Goal: Task Accomplishment & Management: Complete application form

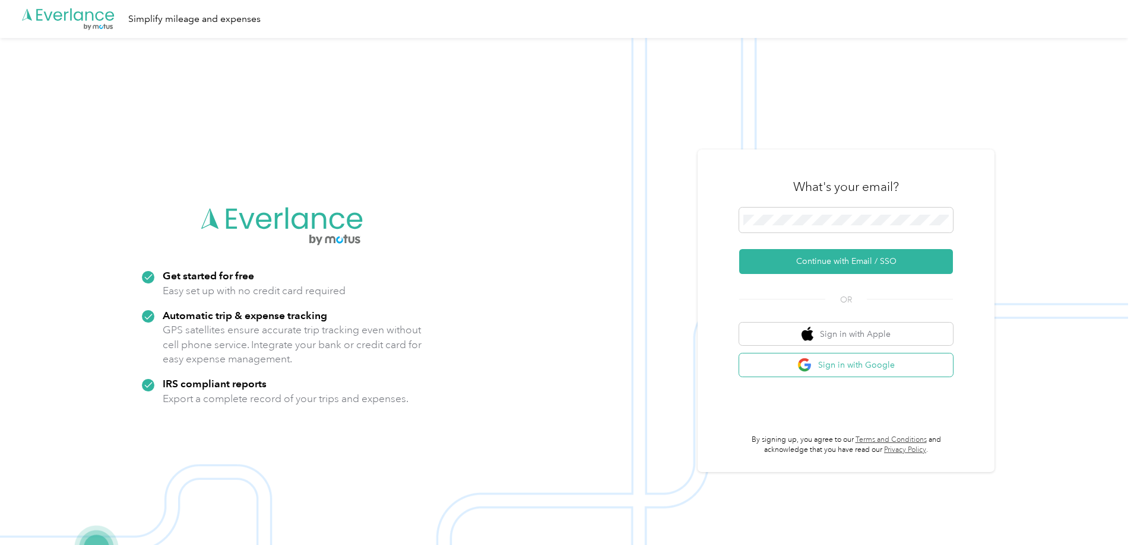
click at [849, 369] on button "Sign in with Google" at bounding box center [846, 365] width 214 height 23
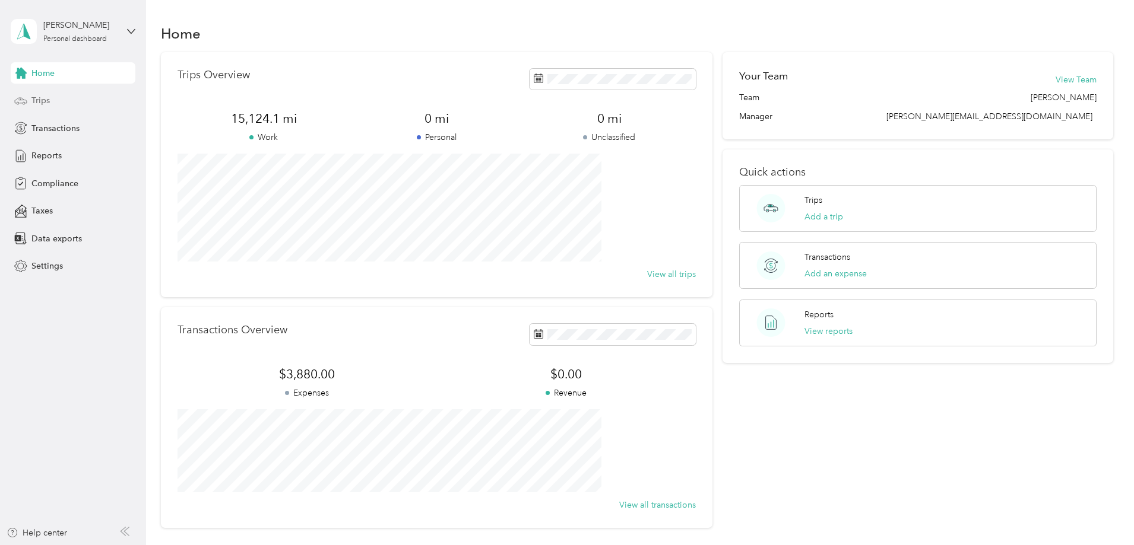
click at [51, 103] on div "Trips" at bounding box center [73, 100] width 125 height 21
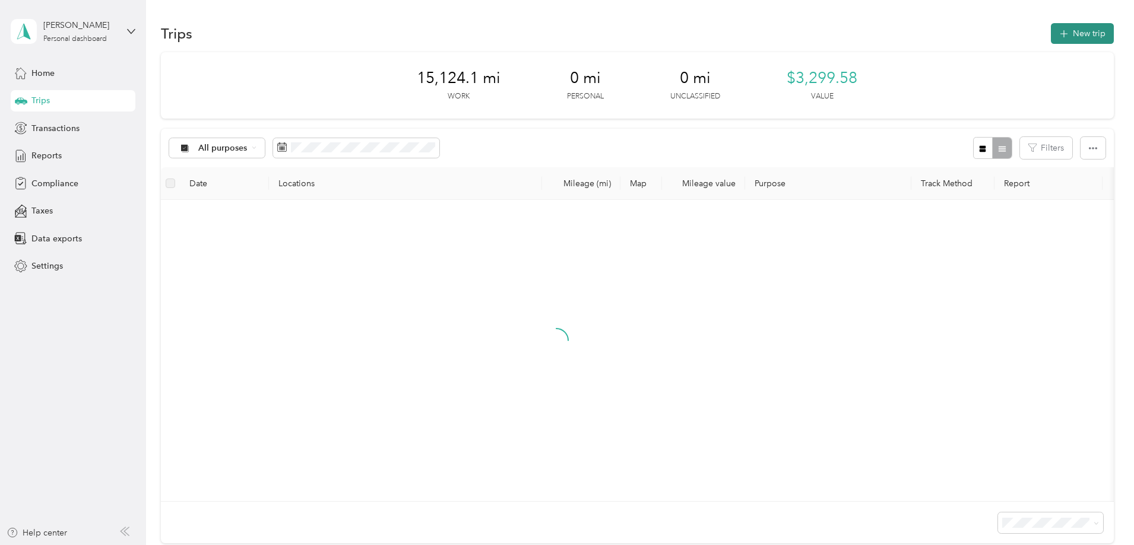
click at [1051, 36] on button "New trip" at bounding box center [1082, 33] width 63 height 21
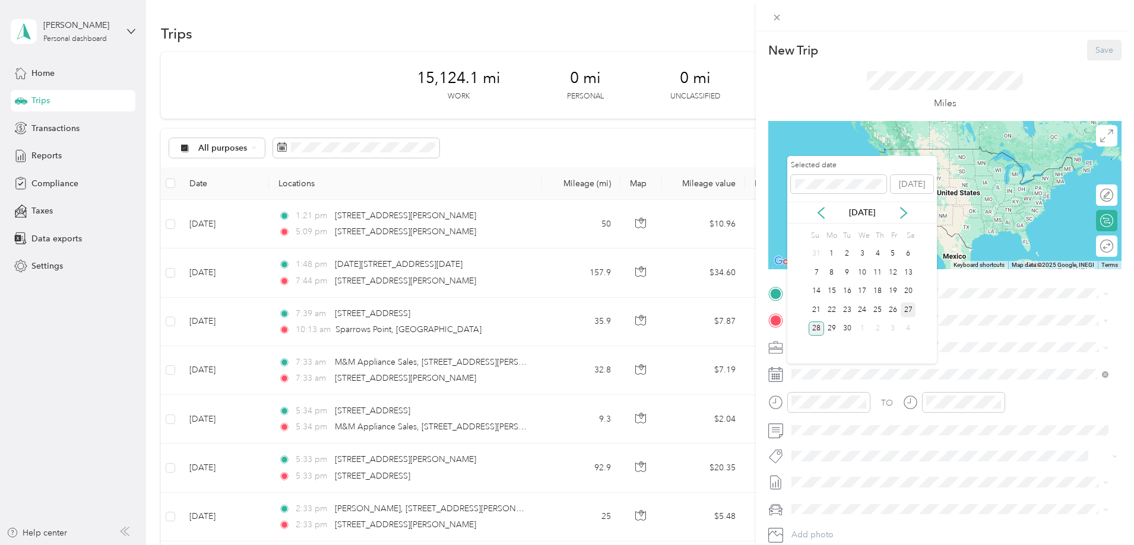
click at [909, 310] on div "27" at bounding box center [907, 310] width 15 height 15
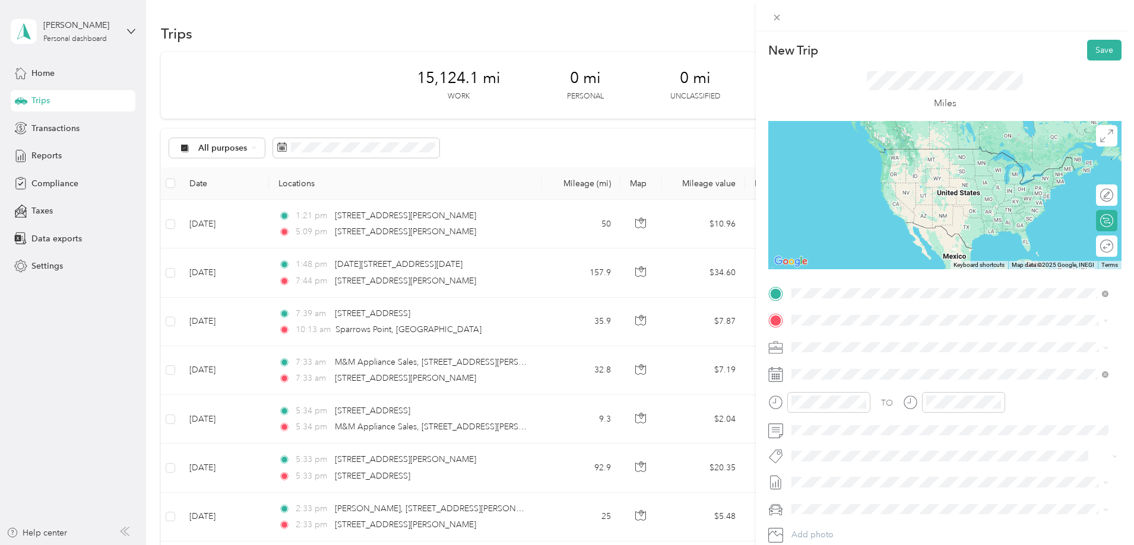
click at [854, 338] on span "221 Farley Circle Winchester, Virginia 22601, United States" at bounding box center [906, 336] width 185 height 11
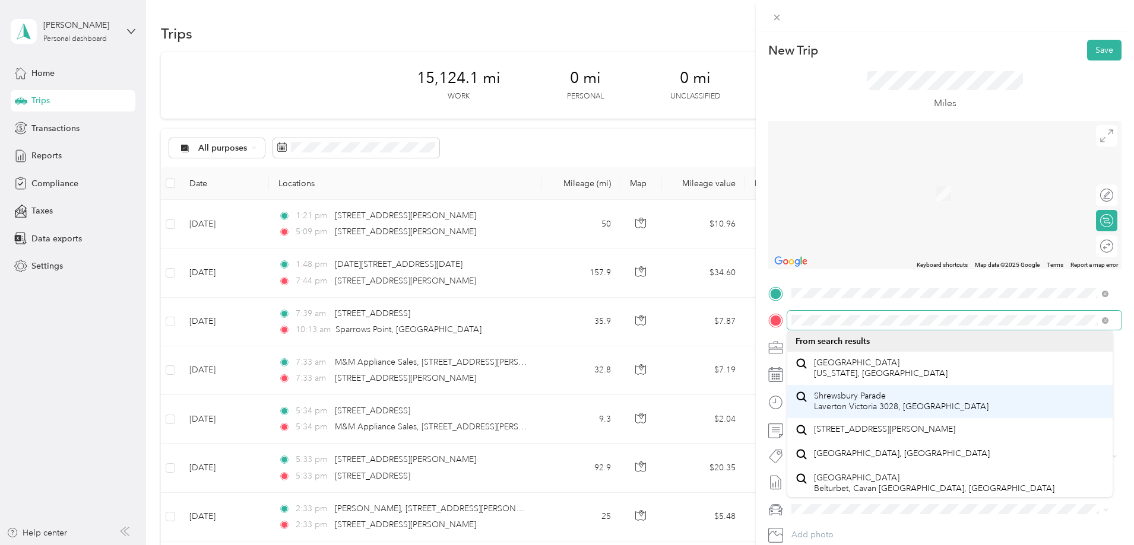
scroll to position [21, 0]
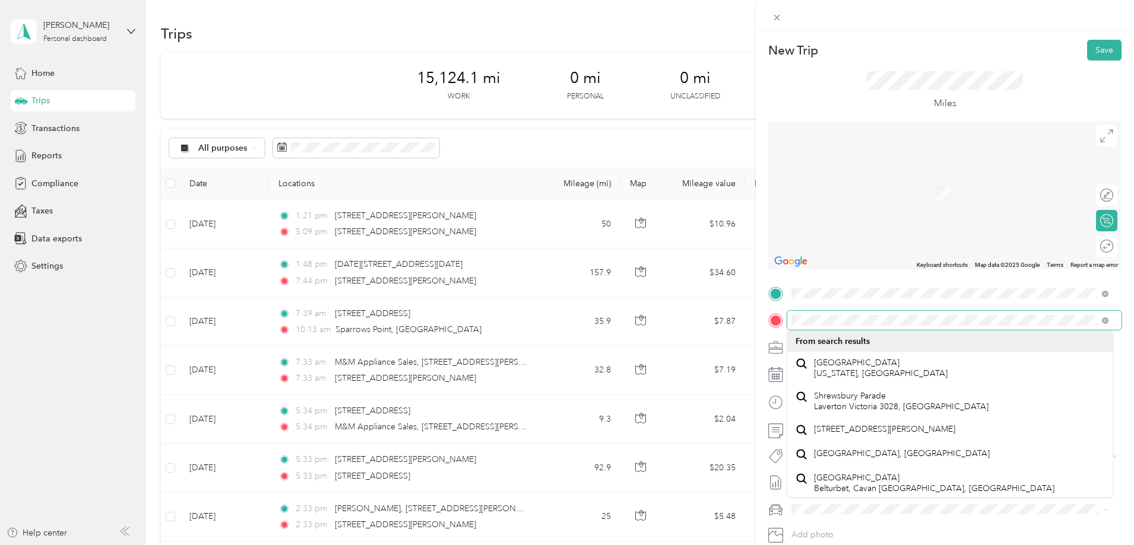
click at [785, 322] on div at bounding box center [944, 320] width 353 height 19
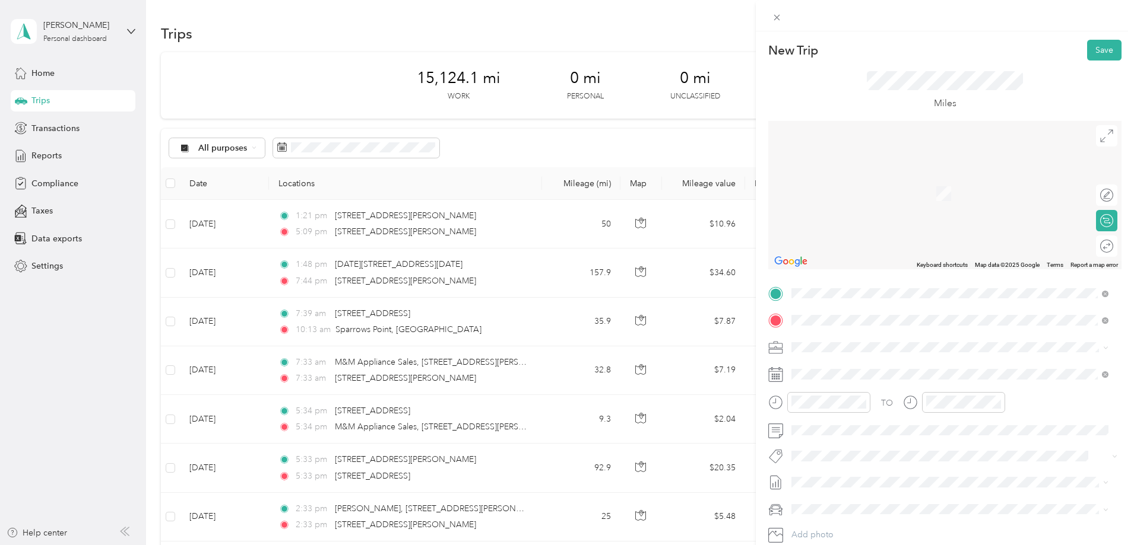
click at [897, 369] on span "543 South Main Street Shrewsbury, Pennsylvania 17361, United States" at bounding box center [873, 363] width 119 height 11
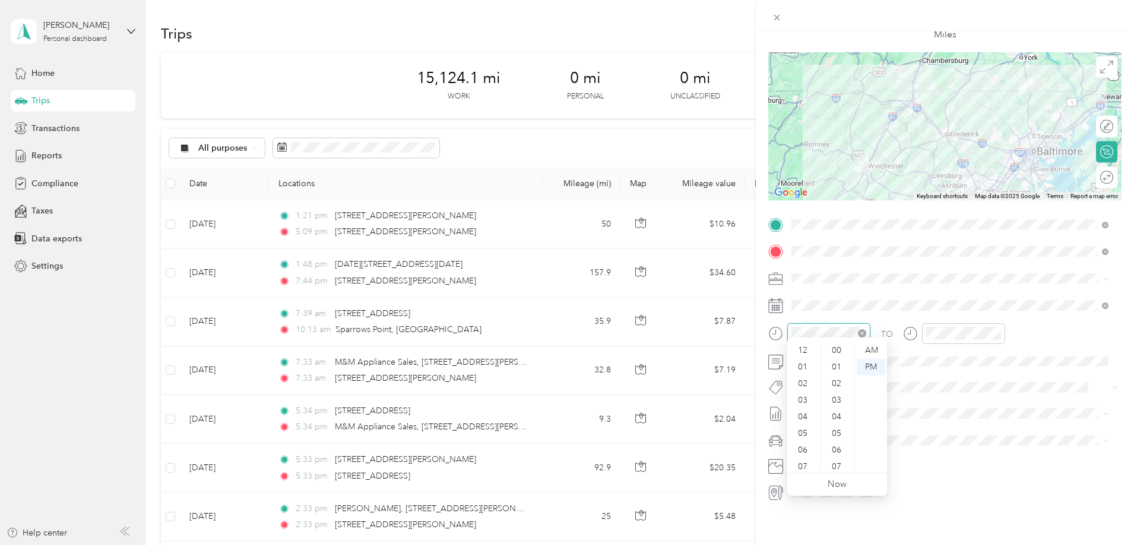
scroll to position [869, 0]
click at [803, 364] on div "05" at bounding box center [803, 362] width 28 height 17
click at [840, 466] on div "45" at bounding box center [837, 467] width 28 height 17
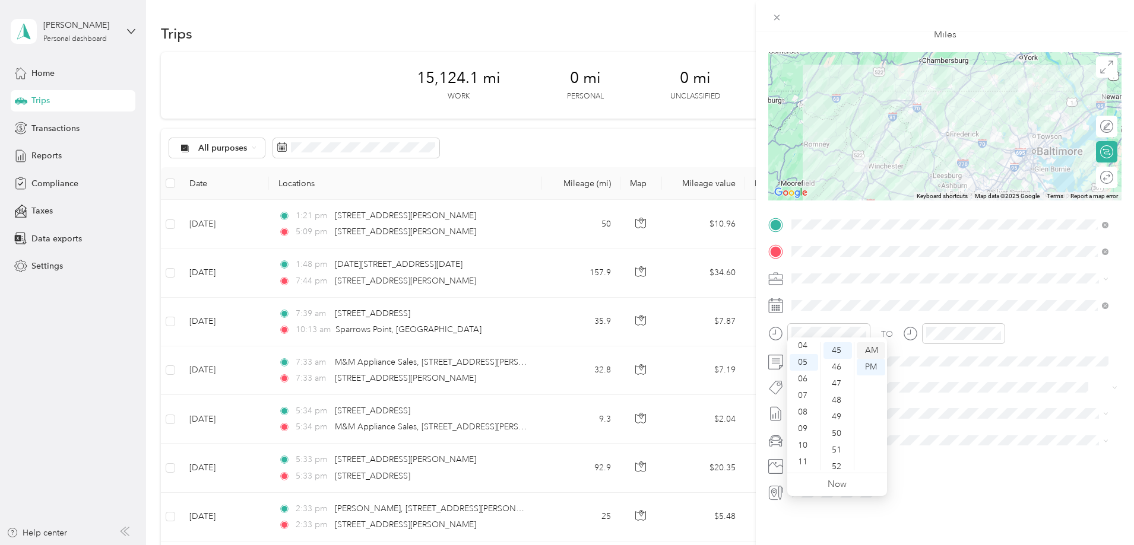
click at [871, 351] on div "AM" at bounding box center [871, 350] width 28 height 17
click at [981, 283] on div "TO Add photo" at bounding box center [944, 358] width 353 height 287
click at [953, 331] on div at bounding box center [963, 334] width 83 height 21
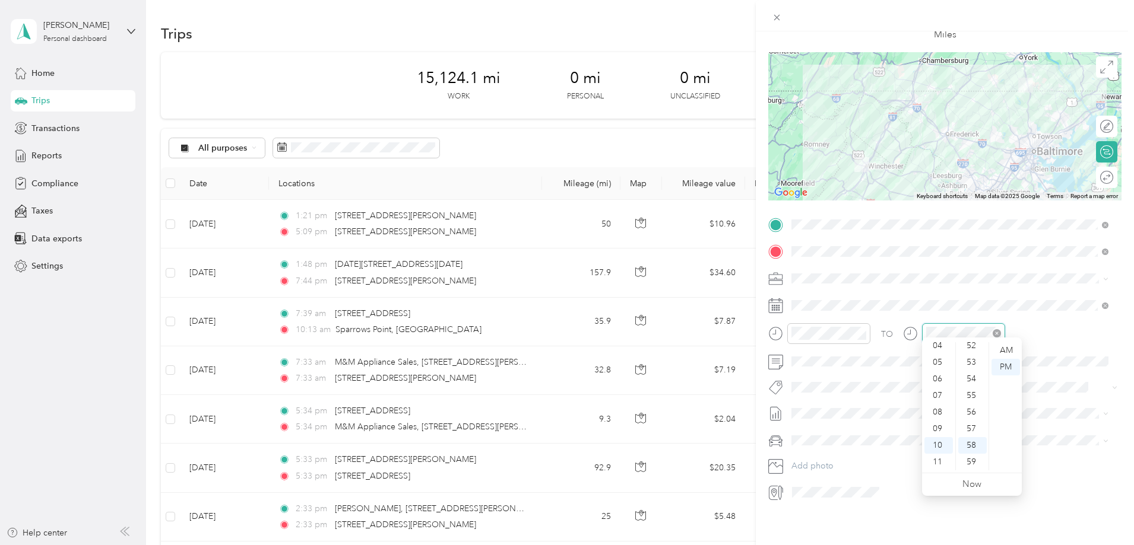
click at [997, 329] on icon "close-circle" at bounding box center [996, 333] width 8 height 8
click at [960, 332] on div at bounding box center [963, 334] width 83 height 21
click at [940, 392] on div "07" at bounding box center [938, 396] width 28 height 17
click at [969, 353] on div "00" at bounding box center [972, 350] width 28 height 17
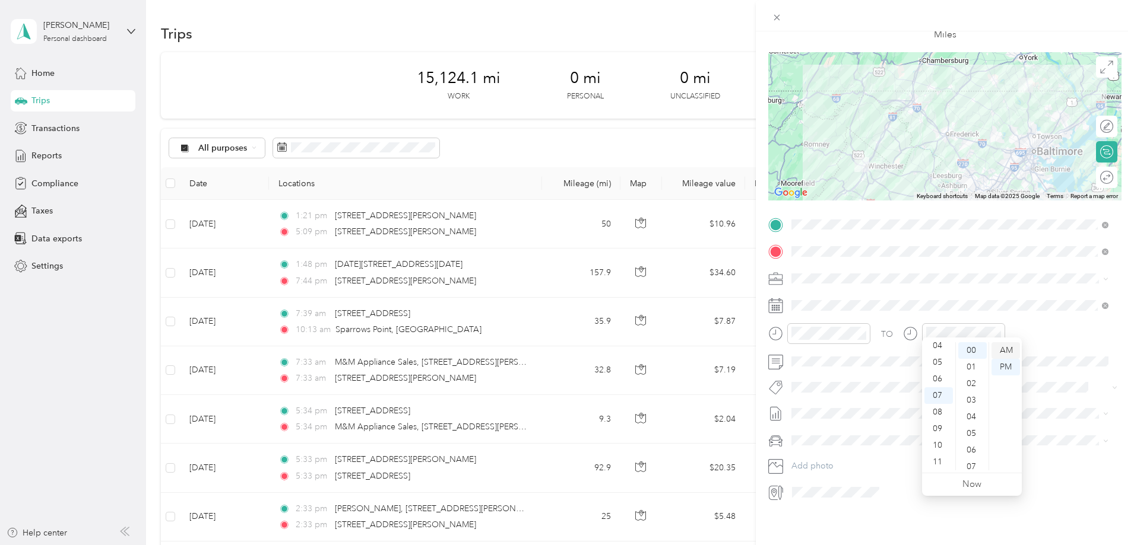
click at [1002, 350] on div "AM" at bounding box center [1005, 350] width 28 height 17
click at [965, 296] on span at bounding box center [954, 305] width 334 height 19
click at [965, 283] on div "TO Add photo" at bounding box center [944, 358] width 353 height 287
click at [865, 329] on icon "close-circle" at bounding box center [862, 333] width 8 height 8
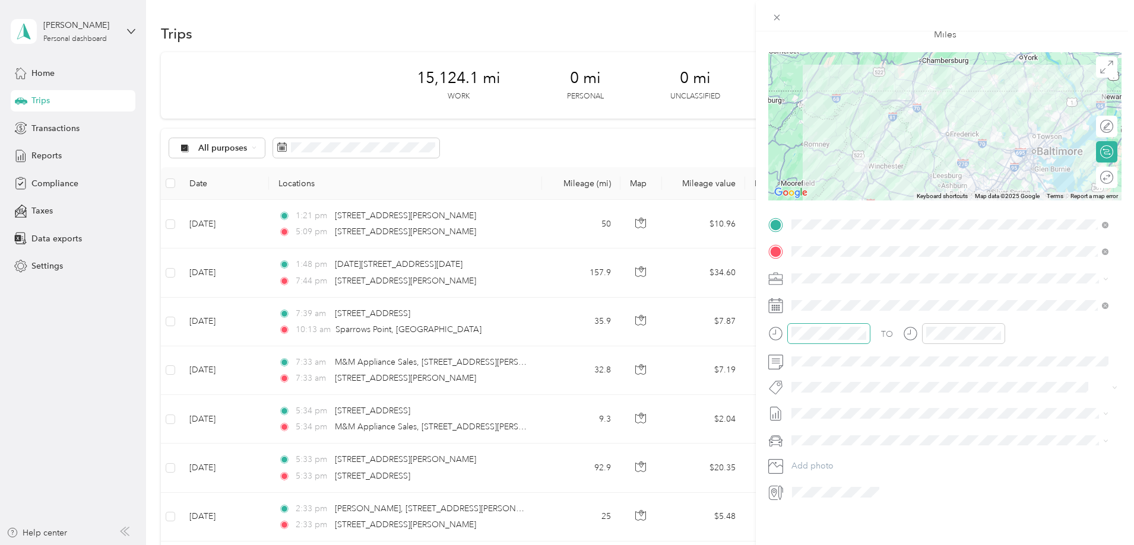
click at [996, 329] on icon "close-circle" at bounding box center [996, 333] width 8 height 8
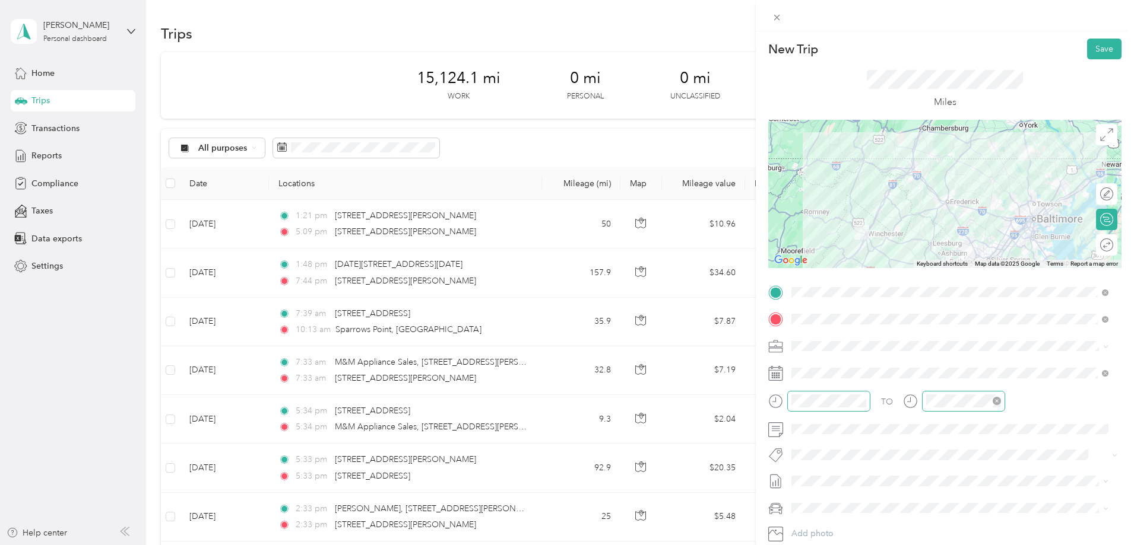
scroll to position [0, 0]
click at [1098, 52] on button "Save" at bounding box center [1104, 50] width 34 height 21
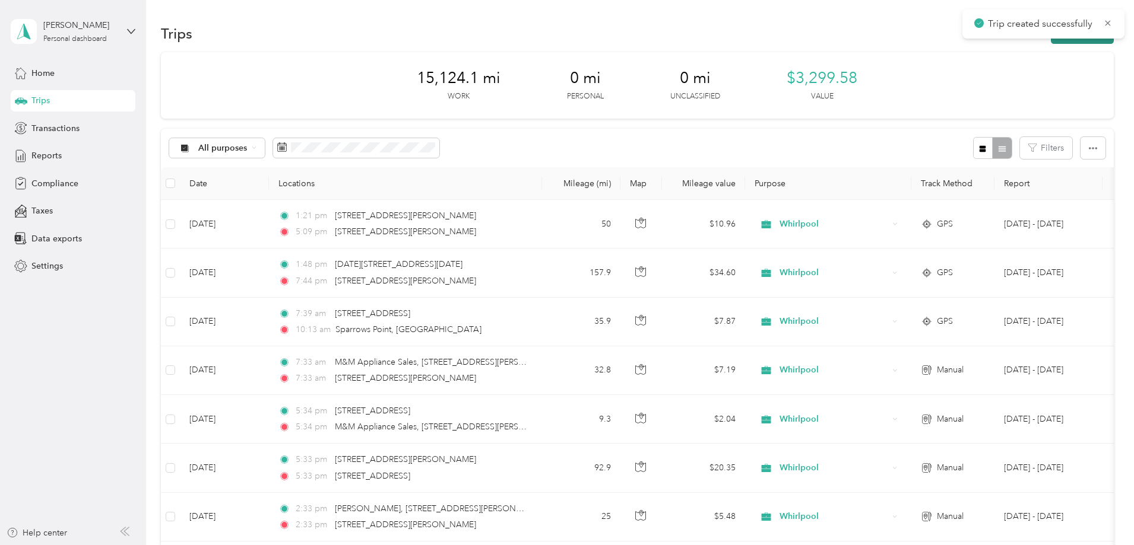
click at [1051, 42] on button "New trip" at bounding box center [1082, 33] width 63 height 21
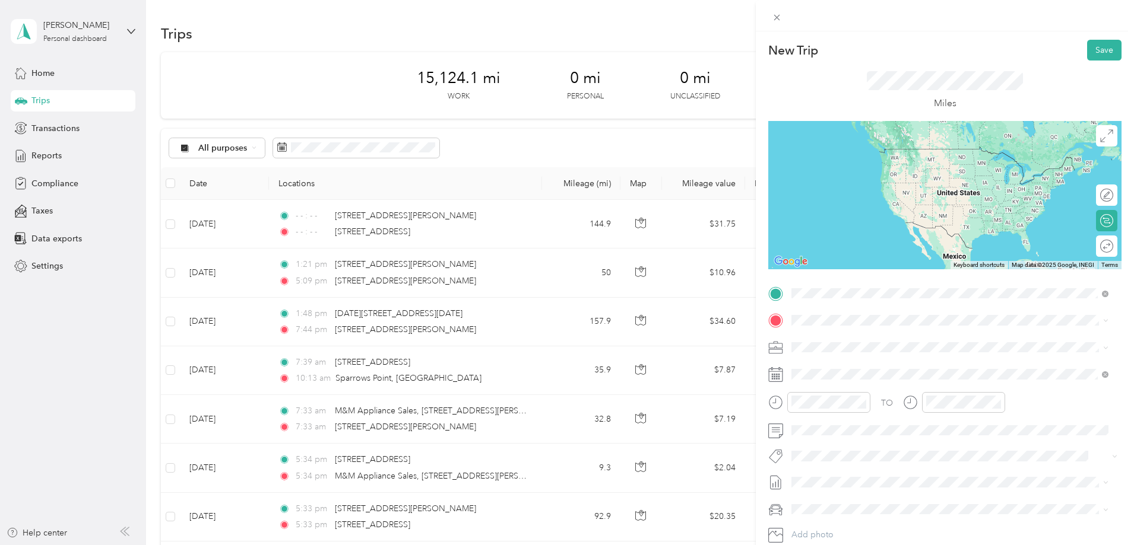
click at [853, 338] on span "543 South Main Street Shrewsbury, Pennsylvania 17361, United States" at bounding box center [873, 336] width 119 height 11
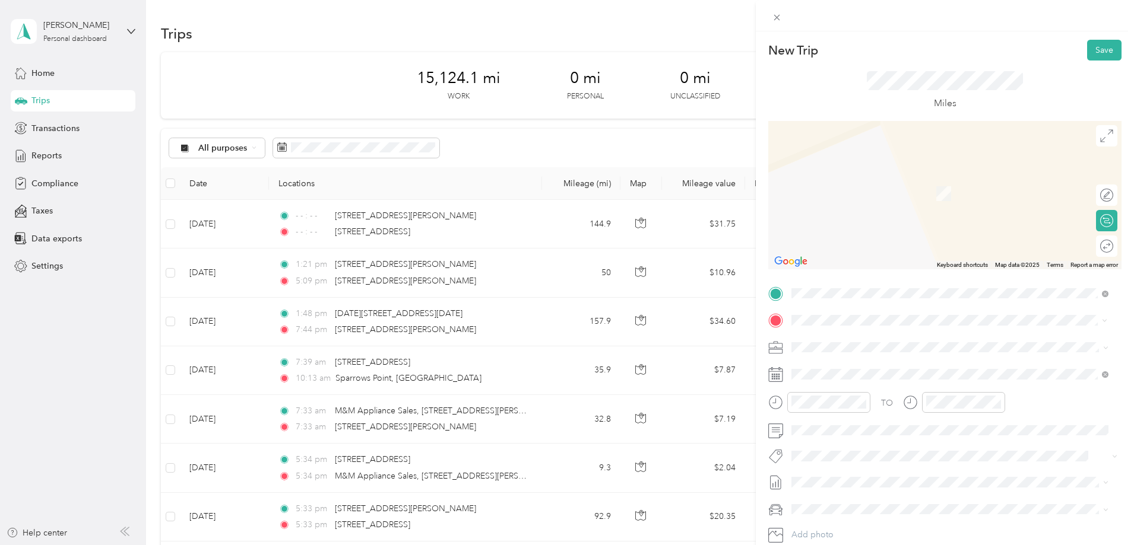
click at [849, 362] on span "221 Farley Circle Winchester, Virginia 22601, United States" at bounding box center [906, 363] width 185 height 11
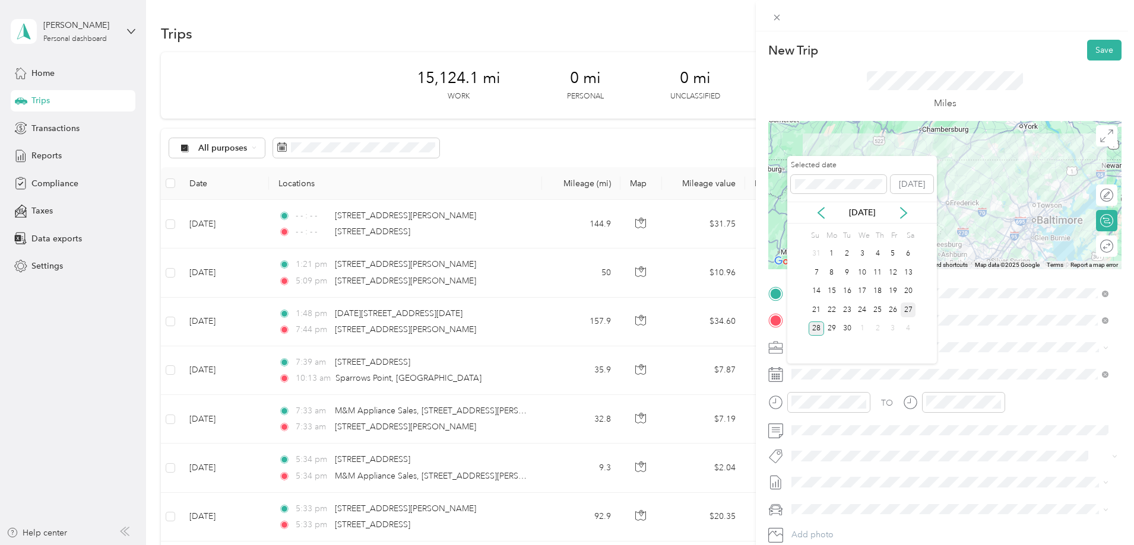
click at [909, 310] on div "27" at bounding box center [907, 310] width 15 height 15
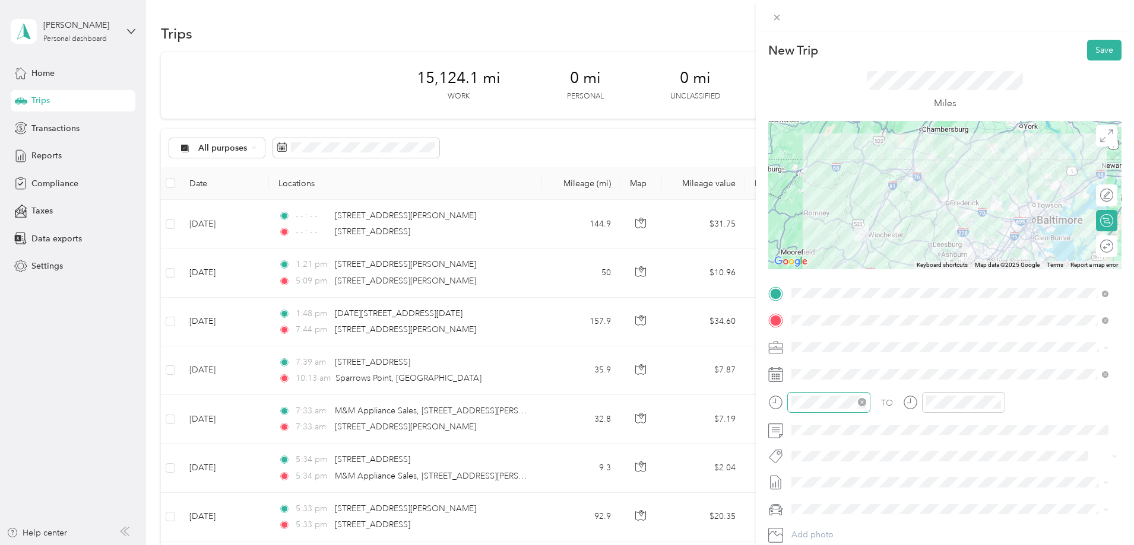
click at [862, 401] on icon "close-circle" at bounding box center [862, 402] width 8 height 8
click at [997, 403] on icon "close-circle" at bounding box center [996, 402] width 8 height 8
click at [1098, 54] on button "Save" at bounding box center [1104, 50] width 34 height 21
